Goal: Transaction & Acquisition: Purchase product/service

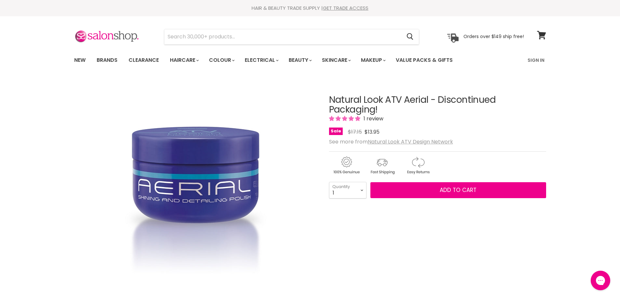
drag, startPoint x: 0, startPoint y: 0, endPoint x: 362, endPoint y: 189, distance: 408.2
click at [362, 189] on select "1 2 3 4 5 6 7 8 9 10+" at bounding box center [347, 190] width 37 height 16
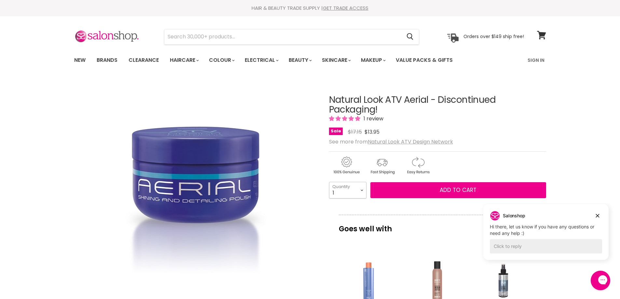
click at [362, 190] on select "1 2 3 4 5 6 7 8 9 10+" at bounding box center [347, 190] width 37 height 16
select select "5"
click at [329, 182] on select "1 2 3 4 5 6 7 8 9 10+" at bounding box center [347, 190] width 37 height 16
type input "5"
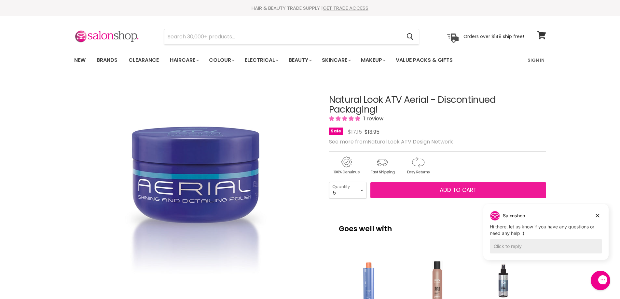
click at [455, 189] on span "Add to cart" at bounding box center [458, 190] width 37 height 8
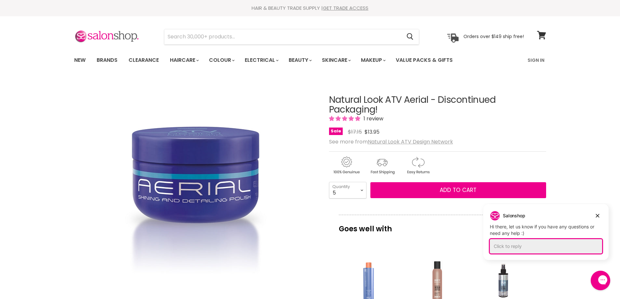
click at [503, 244] on div "Click to reply" at bounding box center [546, 246] width 112 height 14
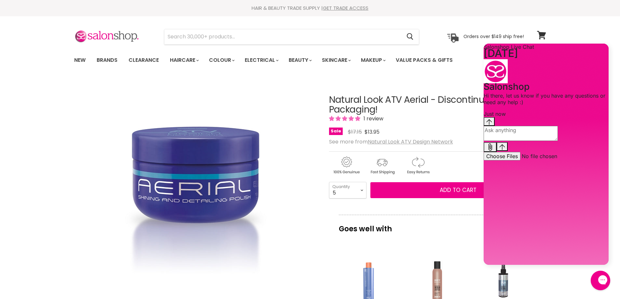
click at [503, 141] on textarea "live chat message input" at bounding box center [521, 133] width 74 height 15
click at [429, 99] on div "Natural Look ATV Aerial - Discontinued Packaging! 1 review Sale Original Price …" at bounding box center [437, 116] width 217 height 42
drag, startPoint x: 429, startPoint y: 99, endPoint x: 328, endPoint y: 97, distance: 100.3
click at [328, 97] on article "Click or scroll to zoom Tap or pinch to zoom Natural Look ATV Aerial - Disconti…" at bounding box center [310, 294] width 472 height 430
copy div "Natural Look ATV Aerial"
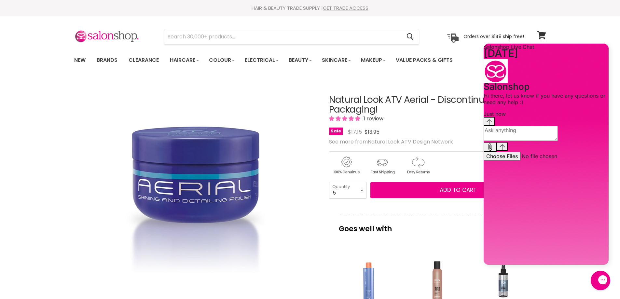
click at [602, 17] on div "Menu Cancel" at bounding box center [310, 42] width 620 height 53
